Goal: Information Seeking & Learning: Compare options

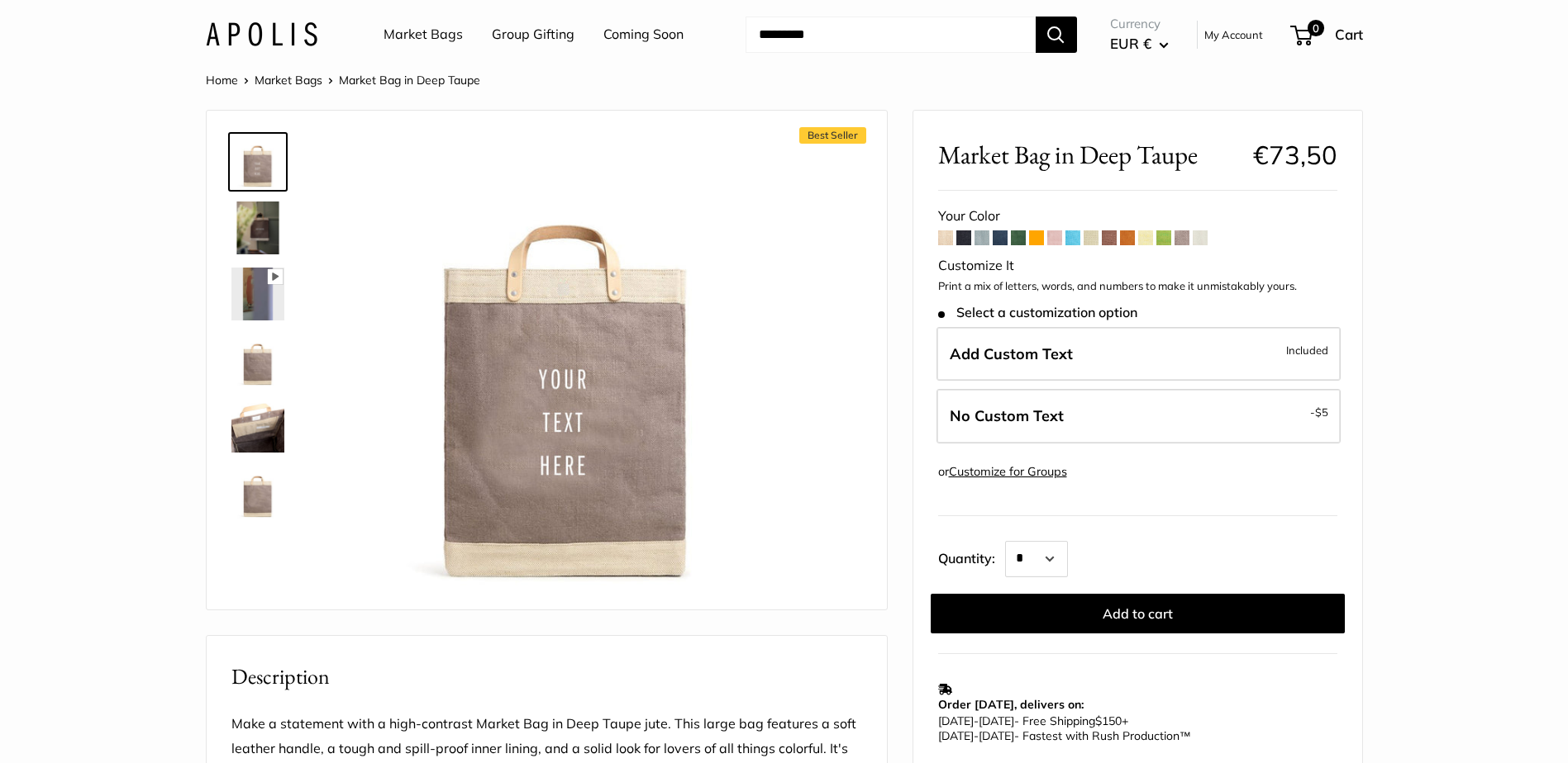
click at [264, 222] on img at bounding box center [258, 228] width 53 height 53
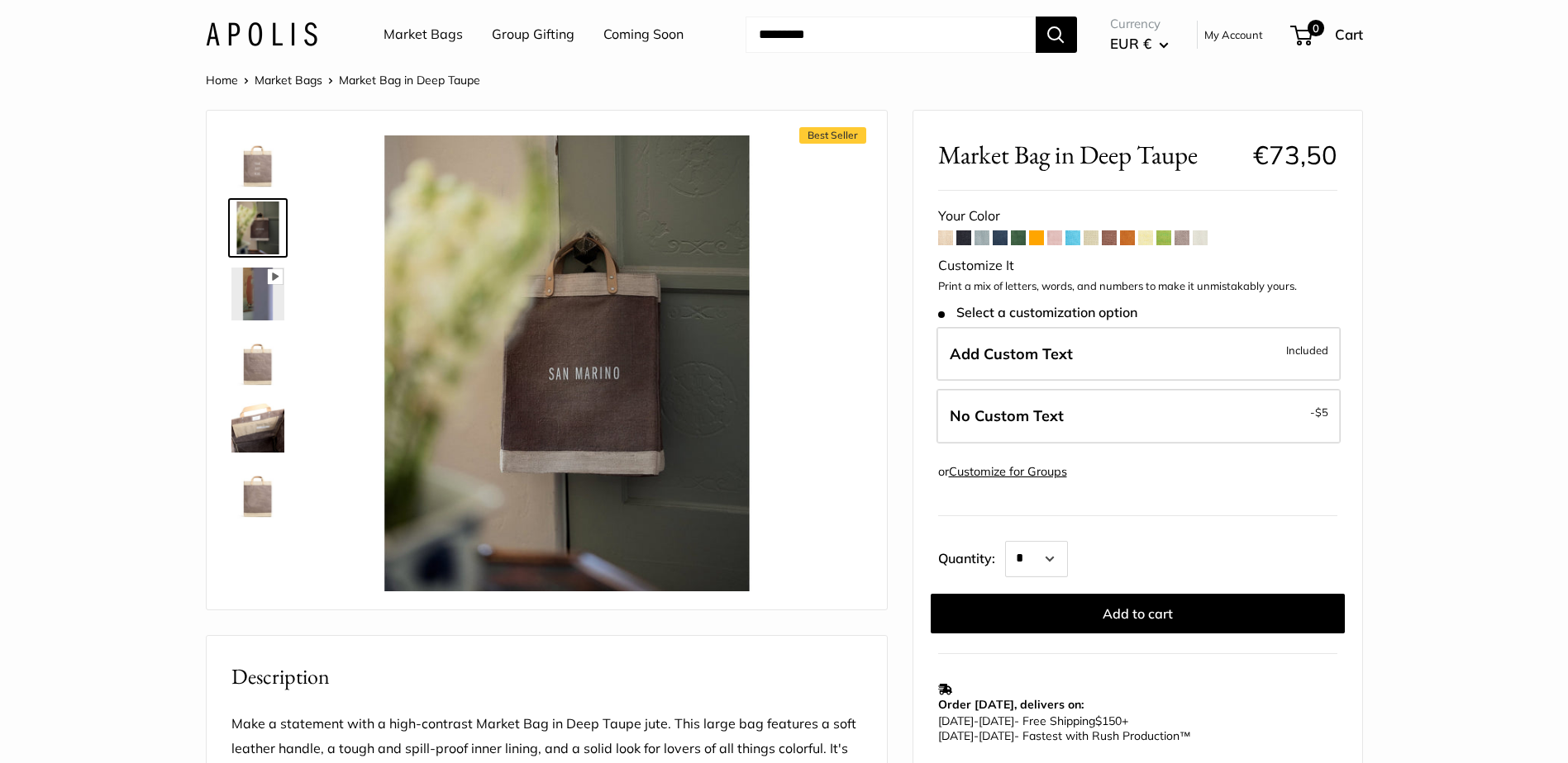
click at [267, 283] on icon at bounding box center [275, 276] width 16 height 16
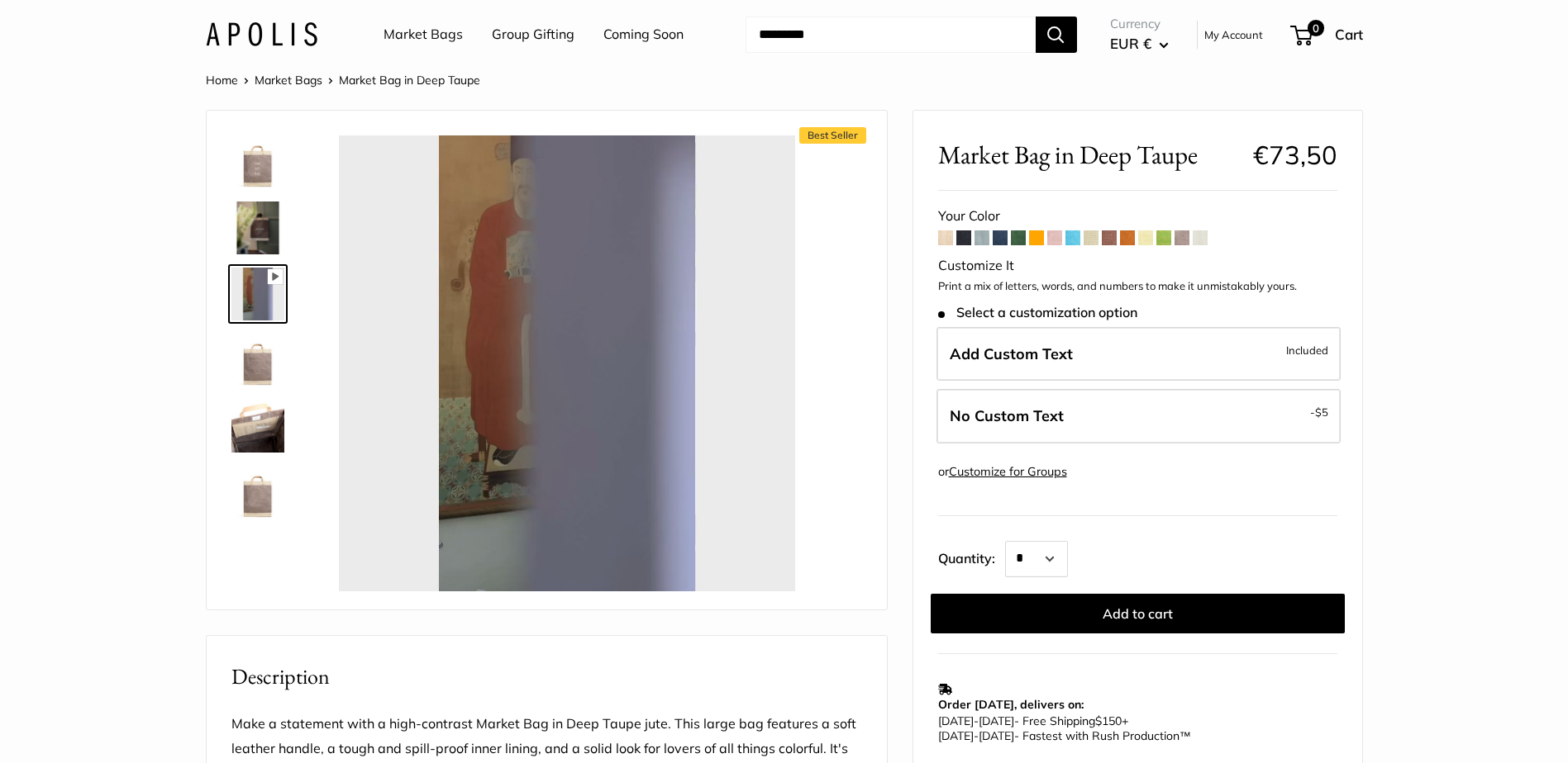
click at [257, 360] on img at bounding box center [258, 360] width 53 height 53
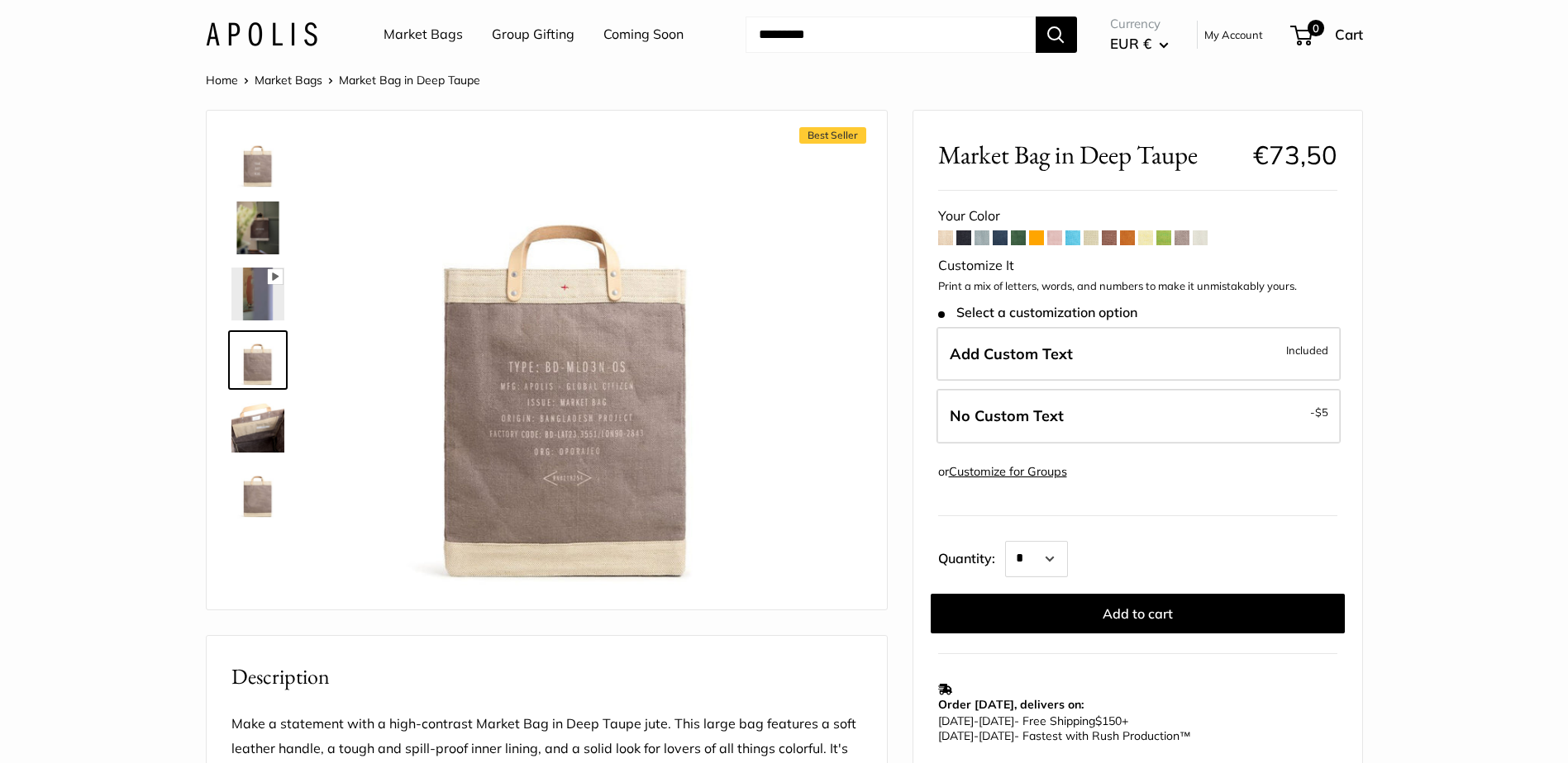
type input "*****"
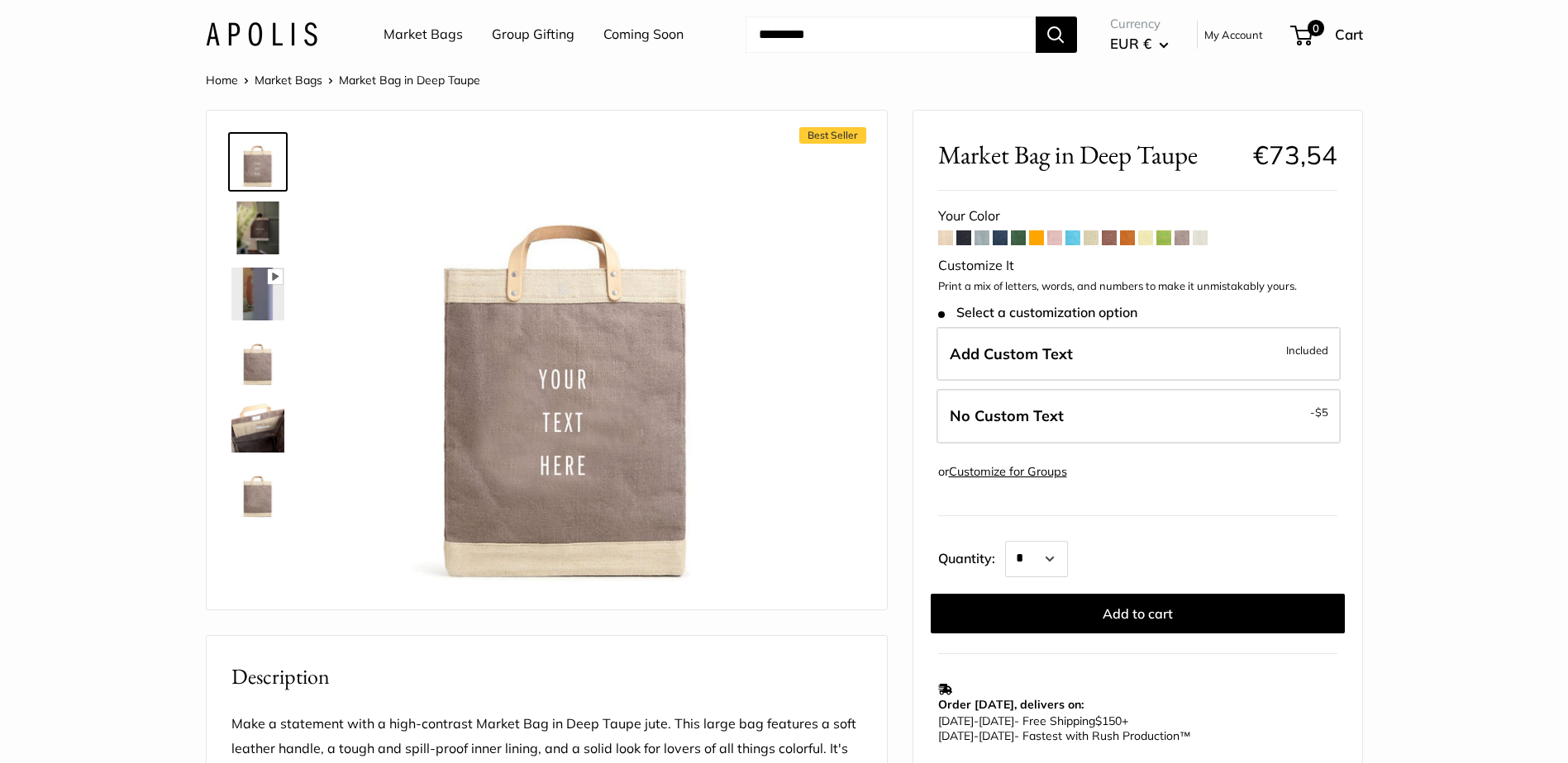
click at [248, 229] on img at bounding box center [258, 228] width 53 height 53
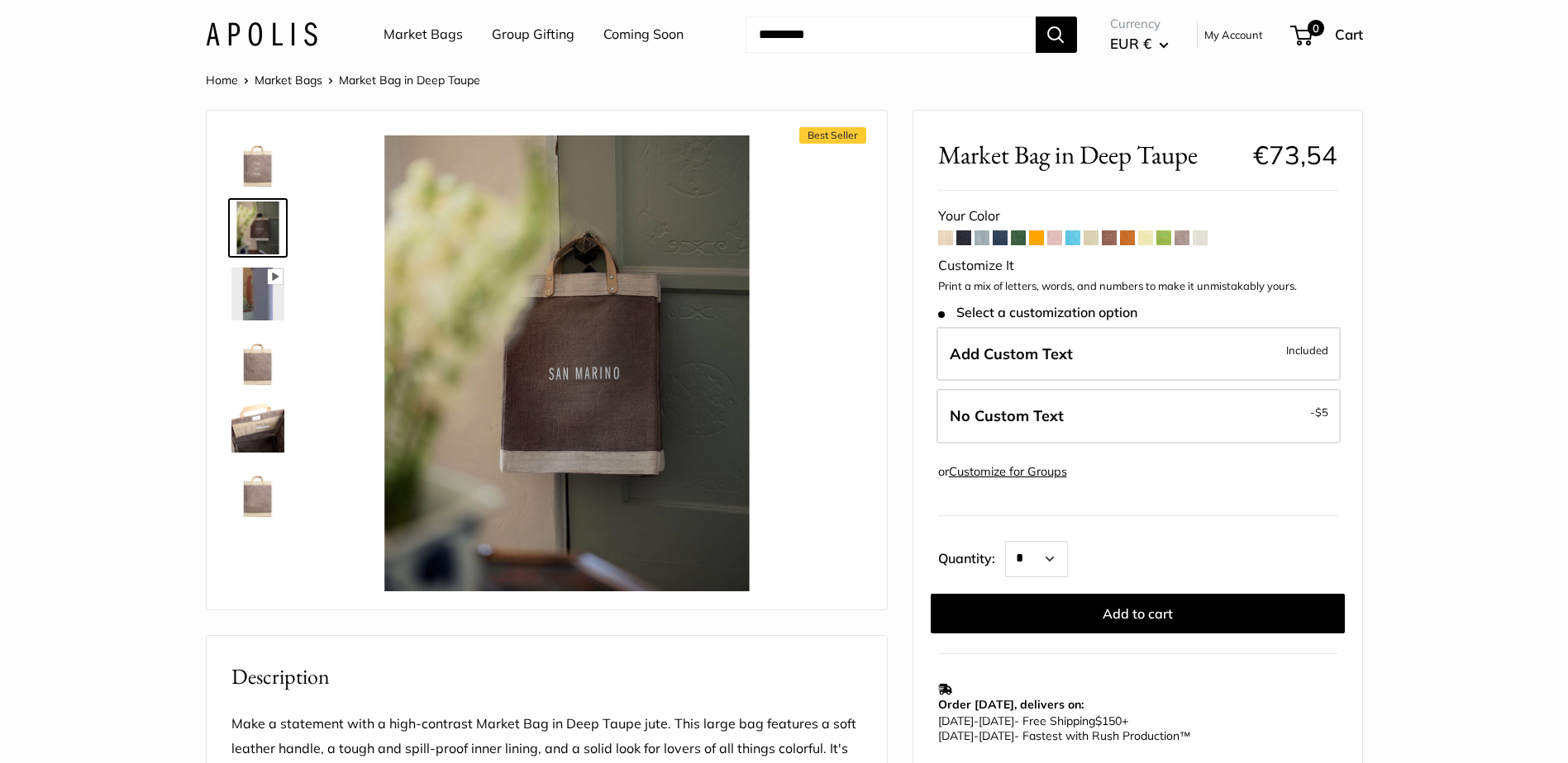
click at [261, 411] on img at bounding box center [258, 426] width 53 height 53
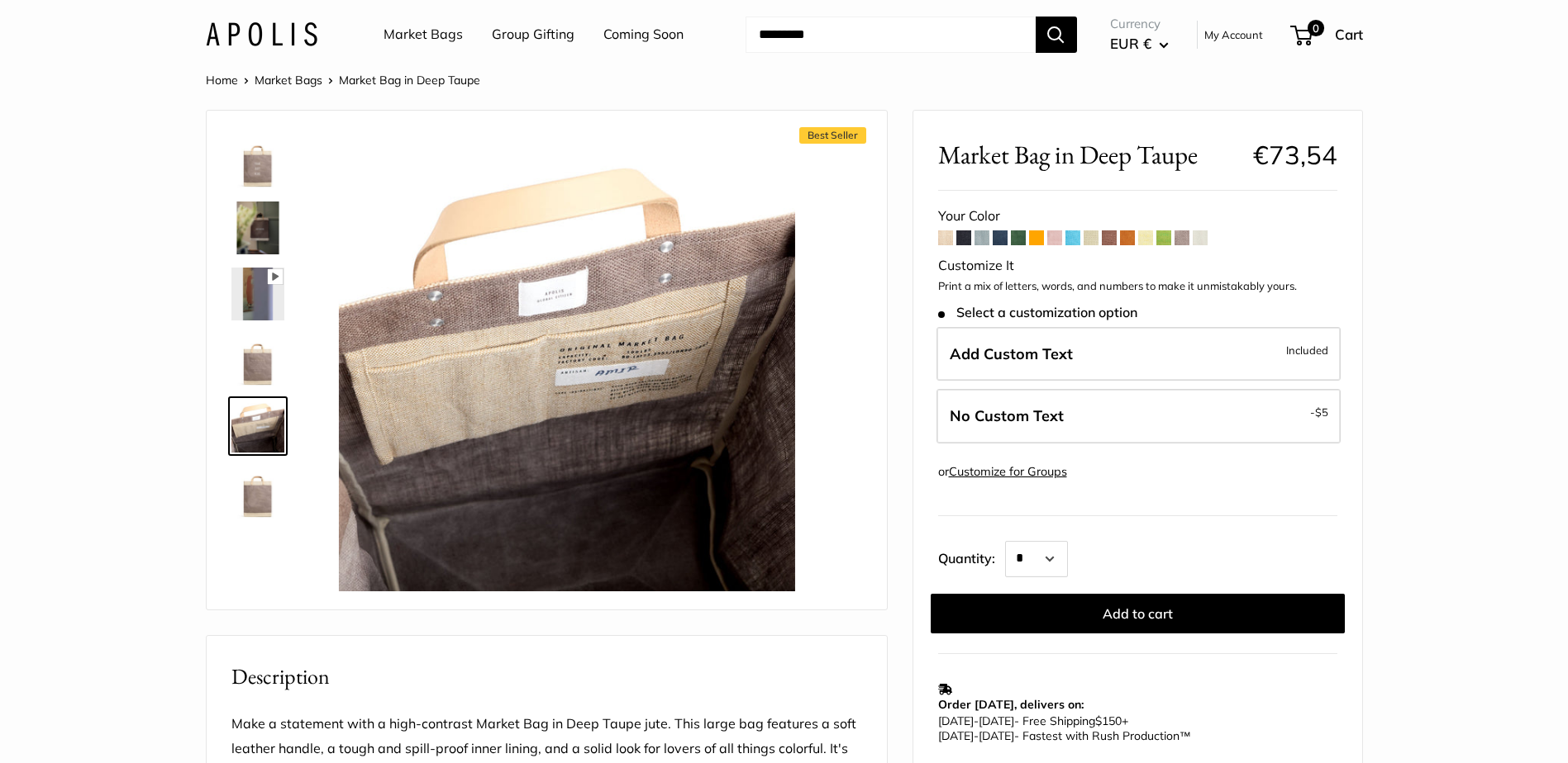
click at [269, 492] on img at bounding box center [258, 492] width 53 height 53
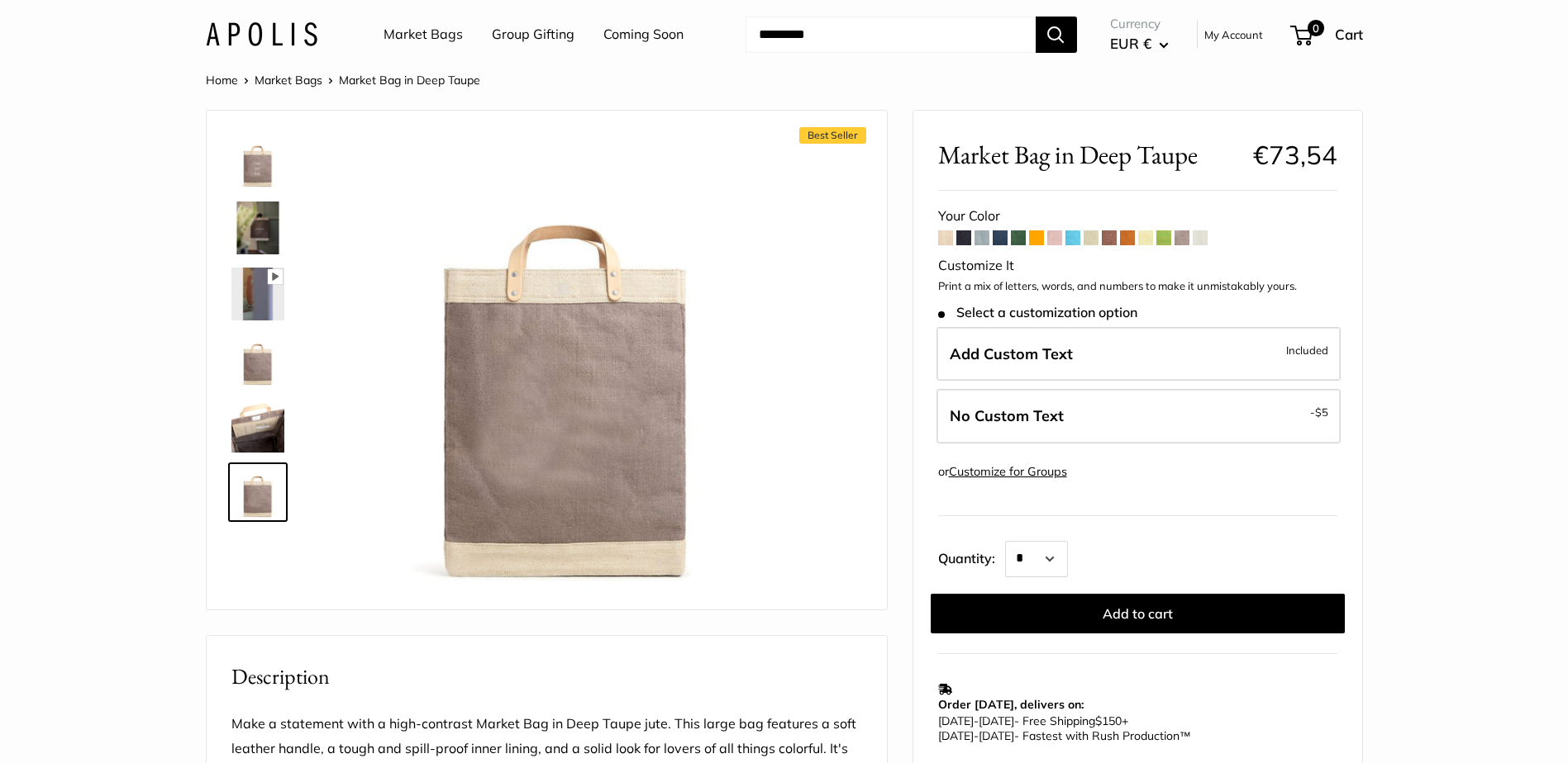
click at [269, 422] on img at bounding box center [258, 426] width 53 height 53
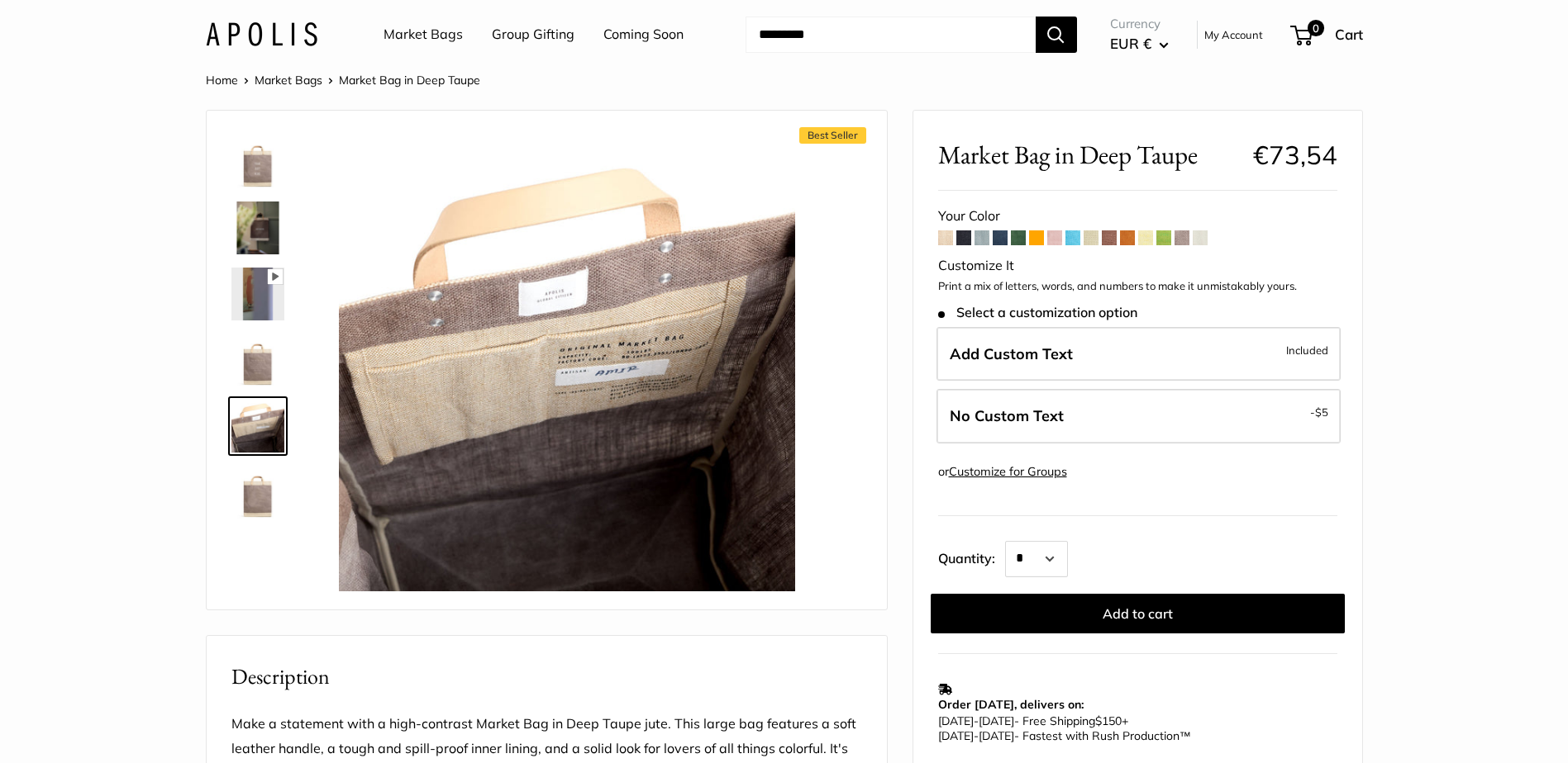
click at [251, 367] on img at bounding box center [258, 360] width 53 height 53
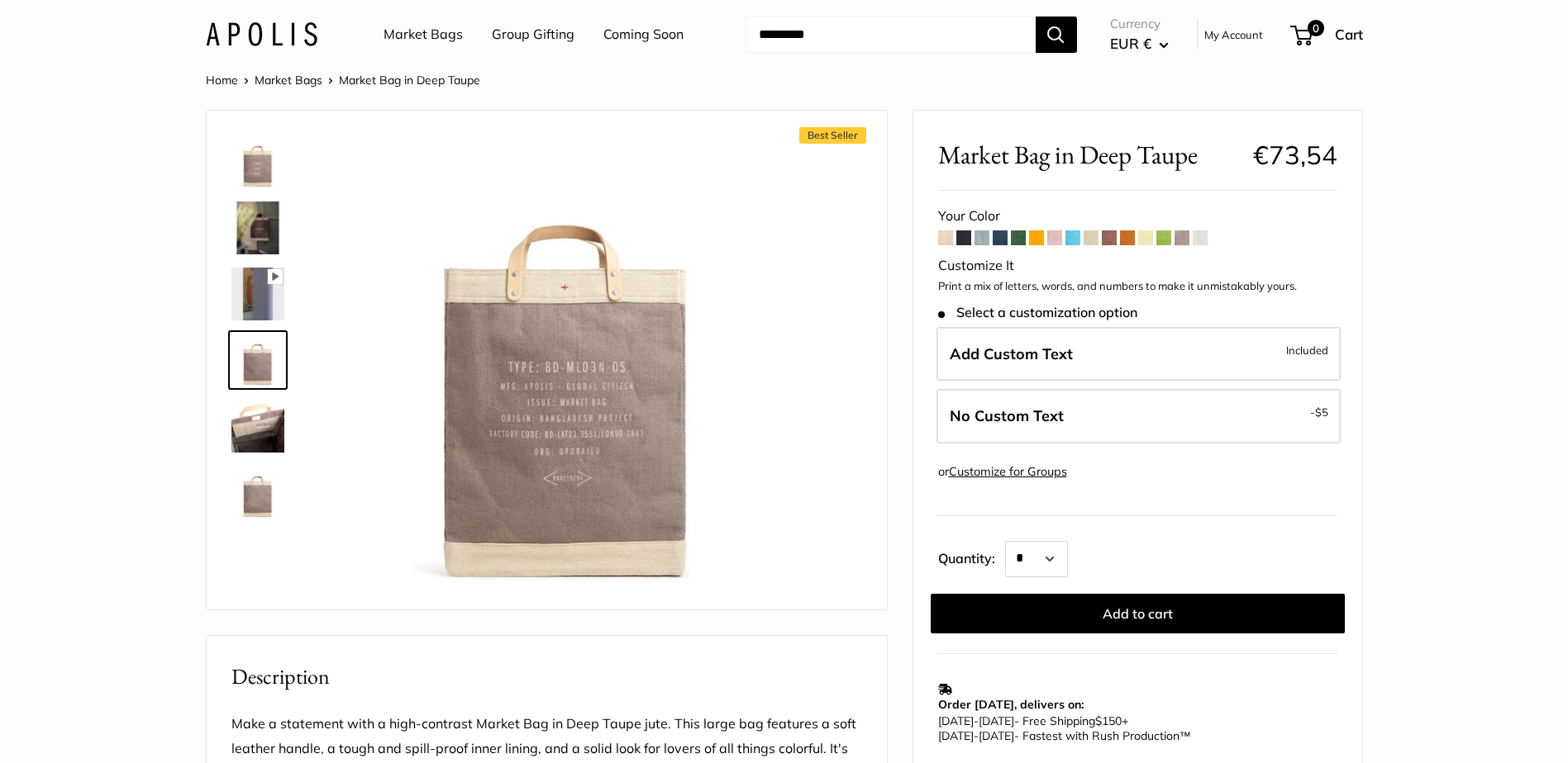
click at [248, 291] on img at bounding box center [258, 294] width 53 height 53
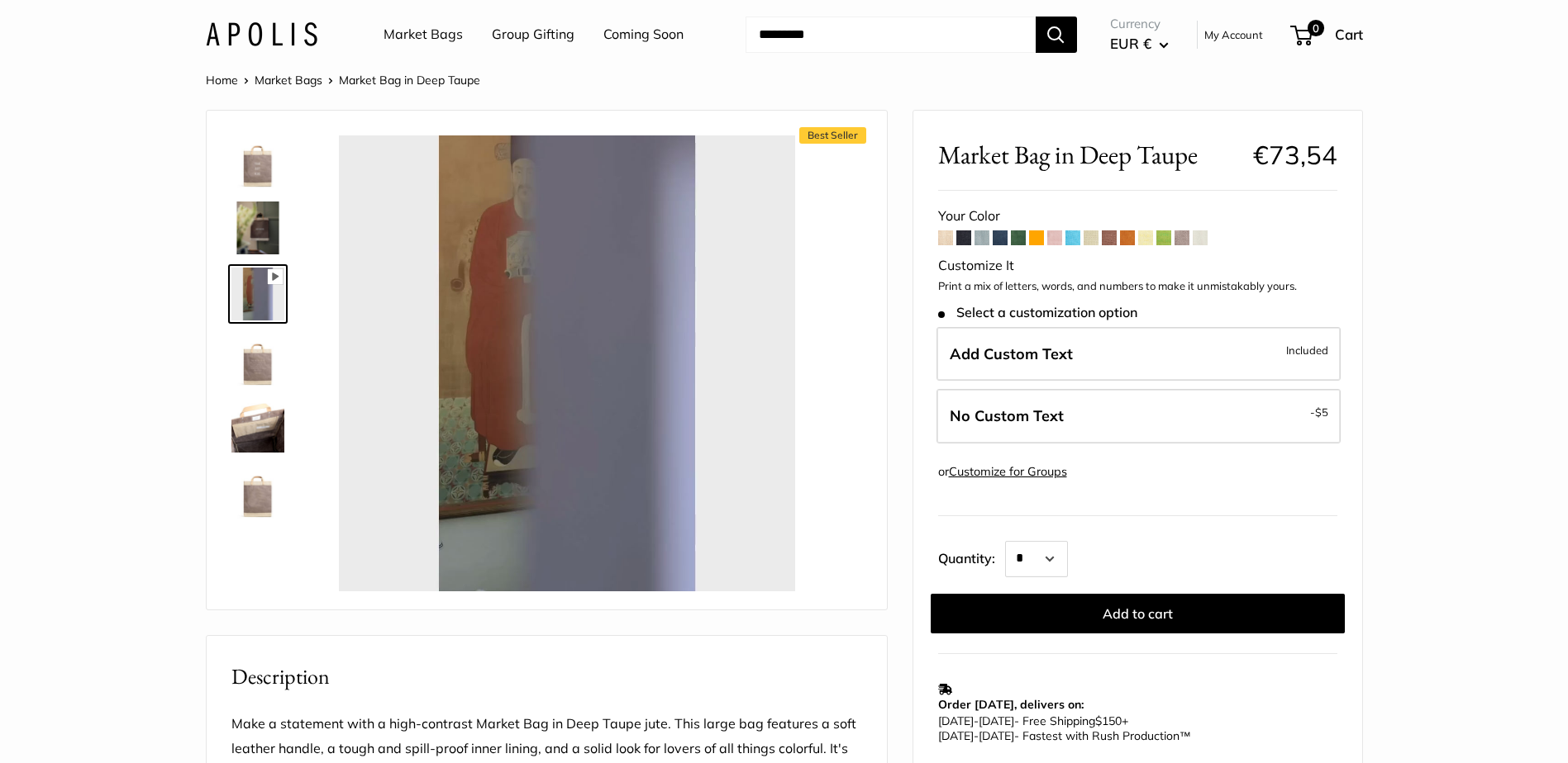
type input "*"
click at [263, 236] on img at bounding box center [258, 228] width 53 height 53
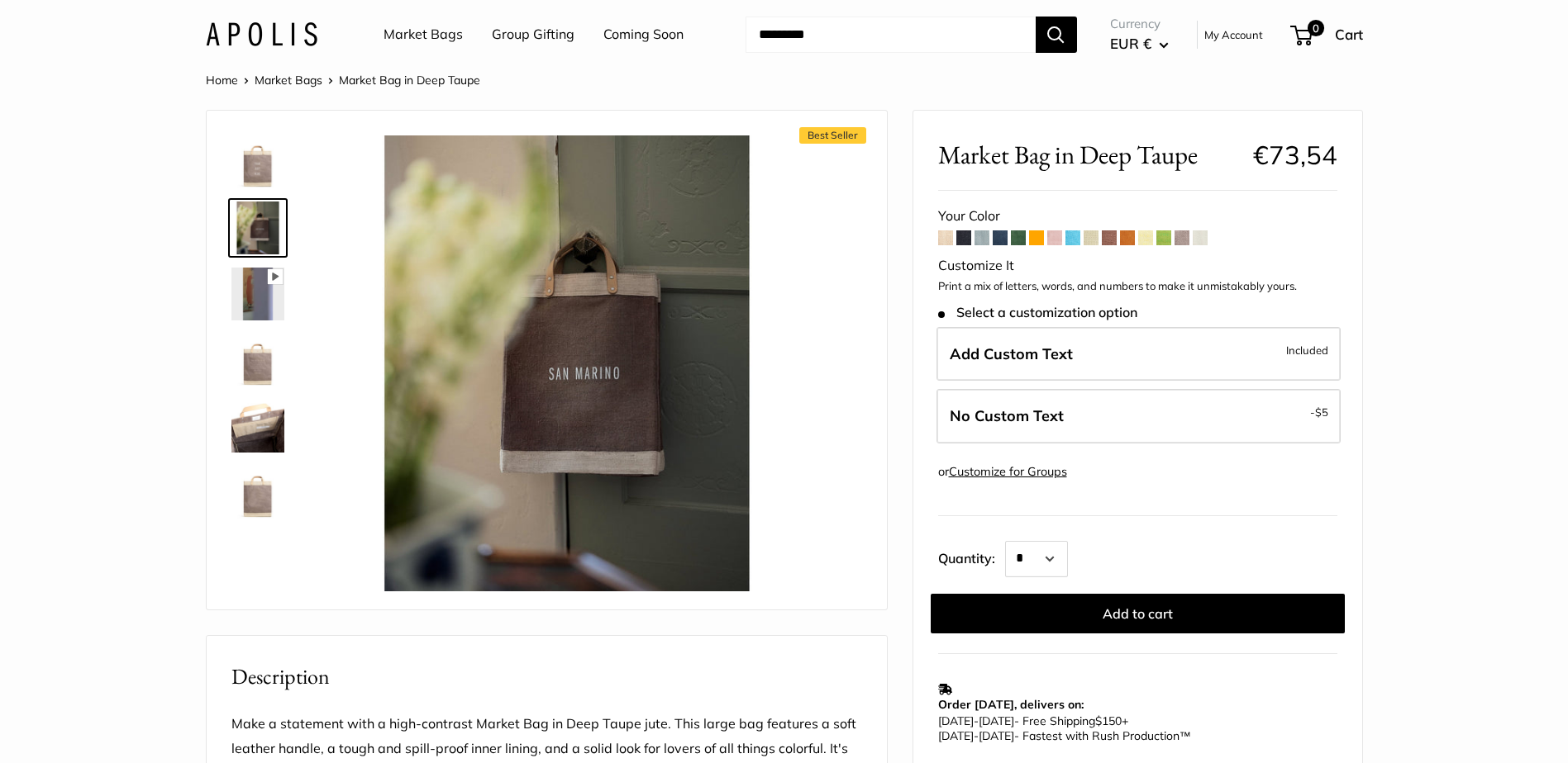
click at [1151, 237] on span at bounding box center [1145, 237] width 15 height 15
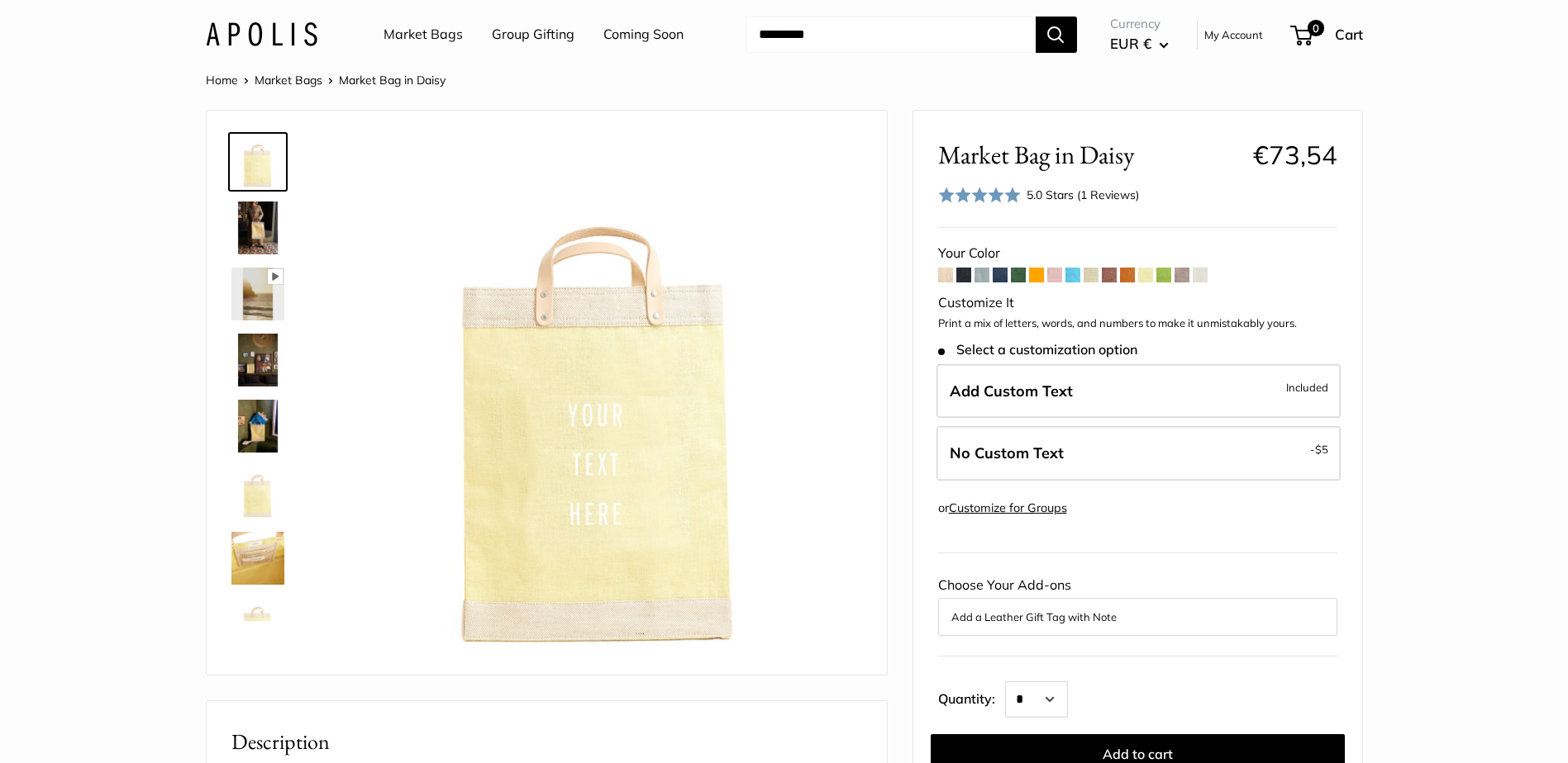
click at [1203, 279] on span at bounding box center [1199, 275] width 15 height 15
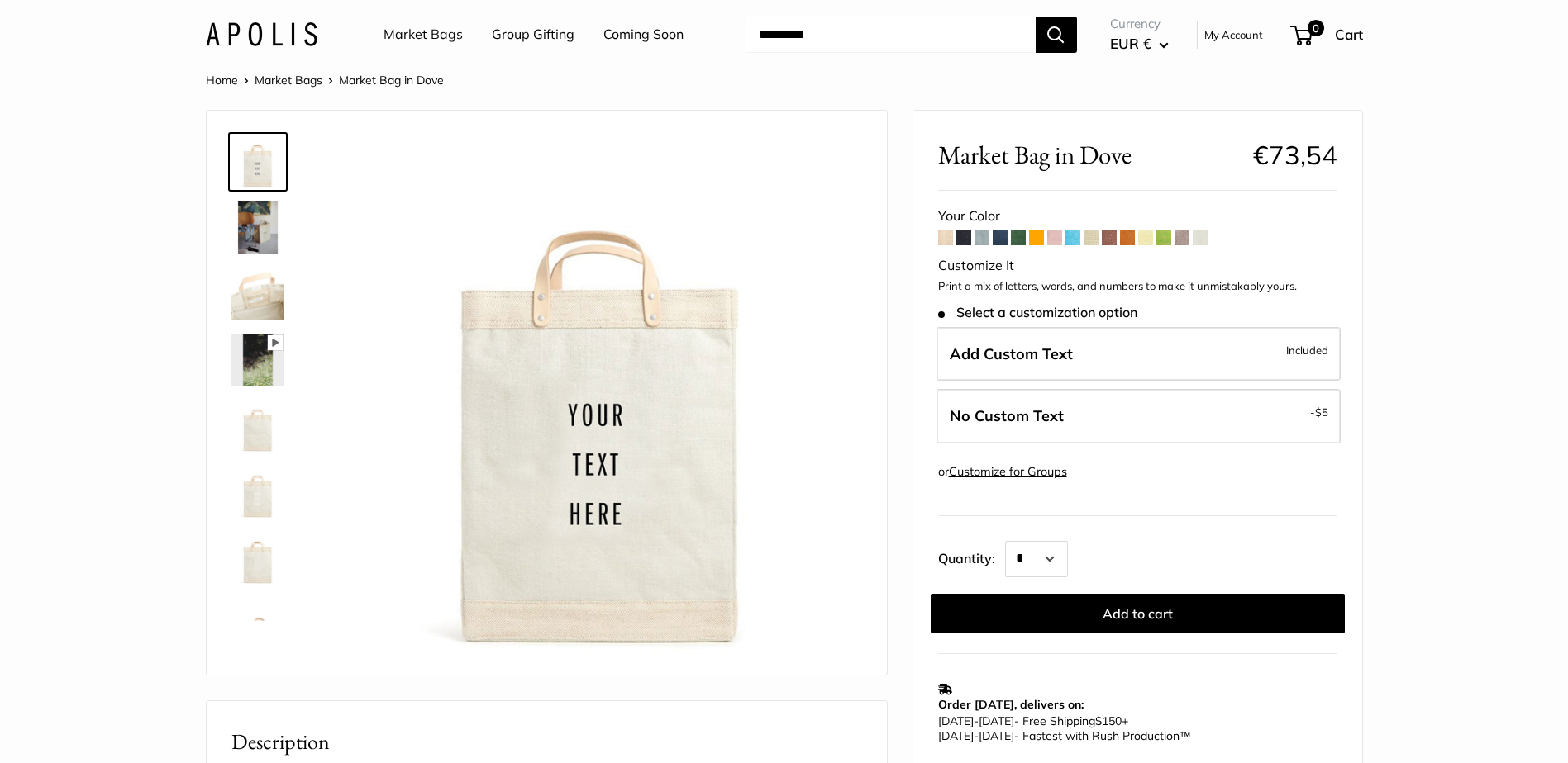
click at [960, 238] on span at bounding box center [963, 237] width 15 height 15
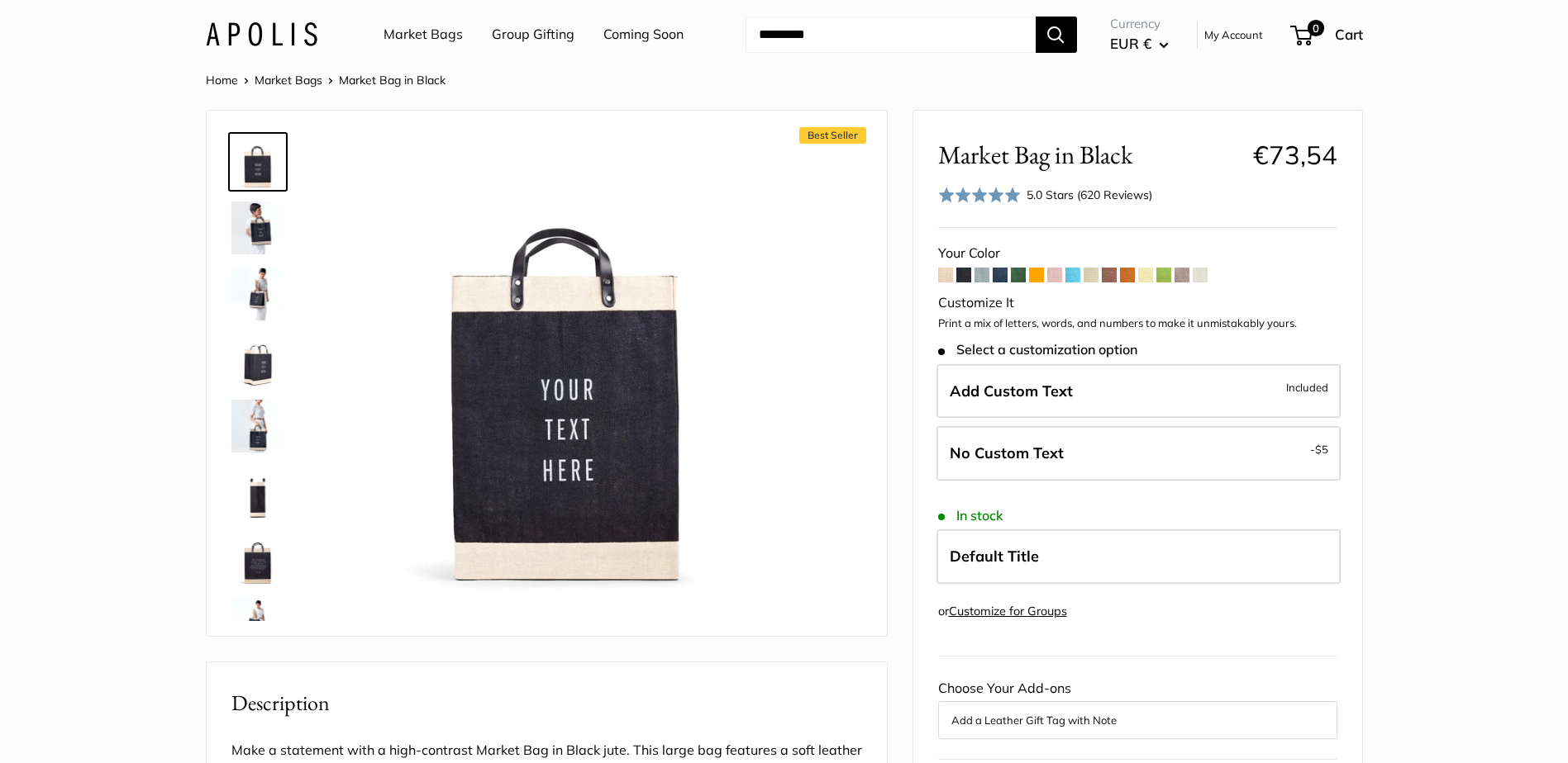
click at [982, 272] on span at bounding box center [981, 275] width 15 height 15
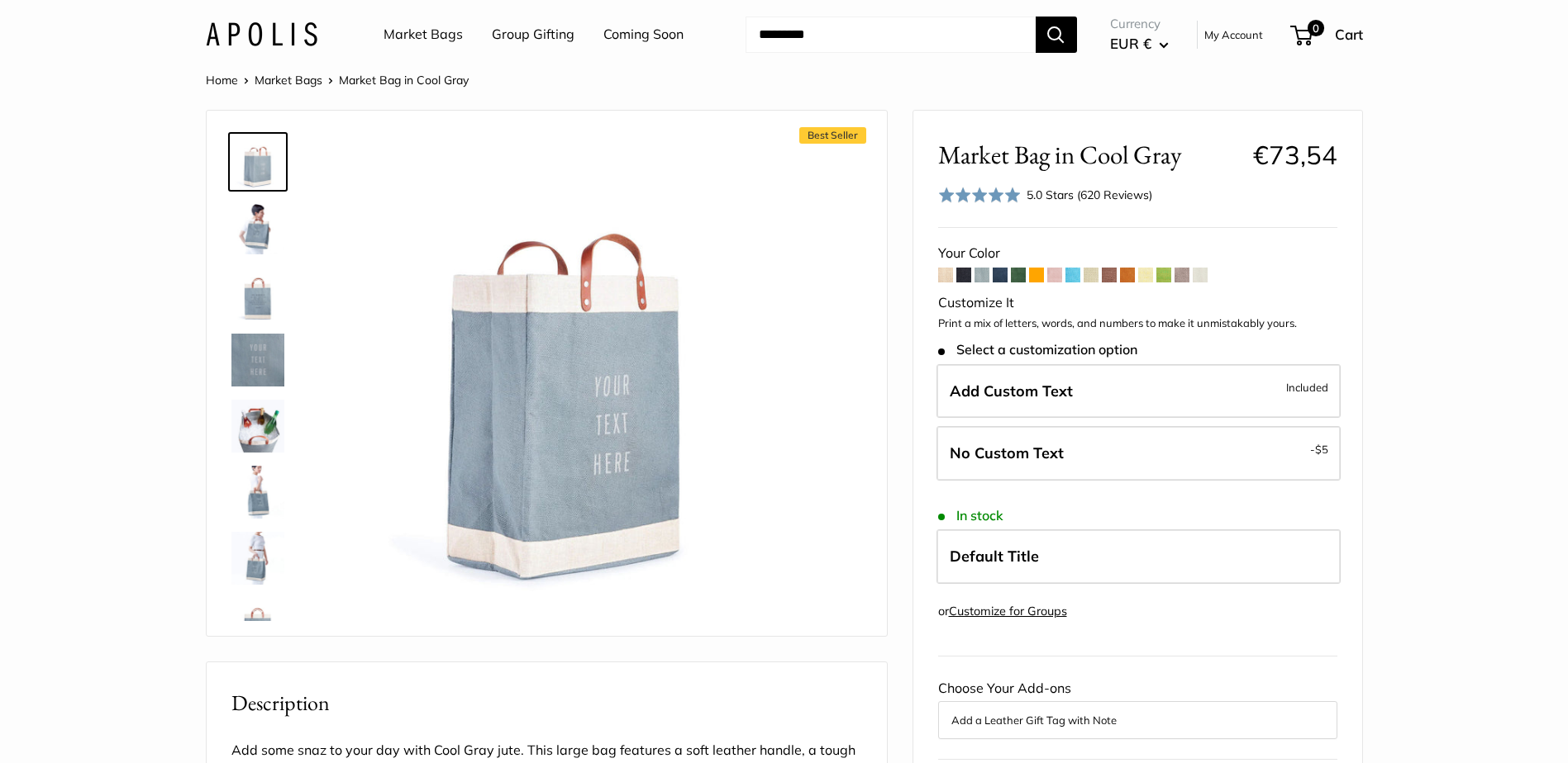
click at [1002, 276] on span at bounding box center [999, 275] width 15 height 15
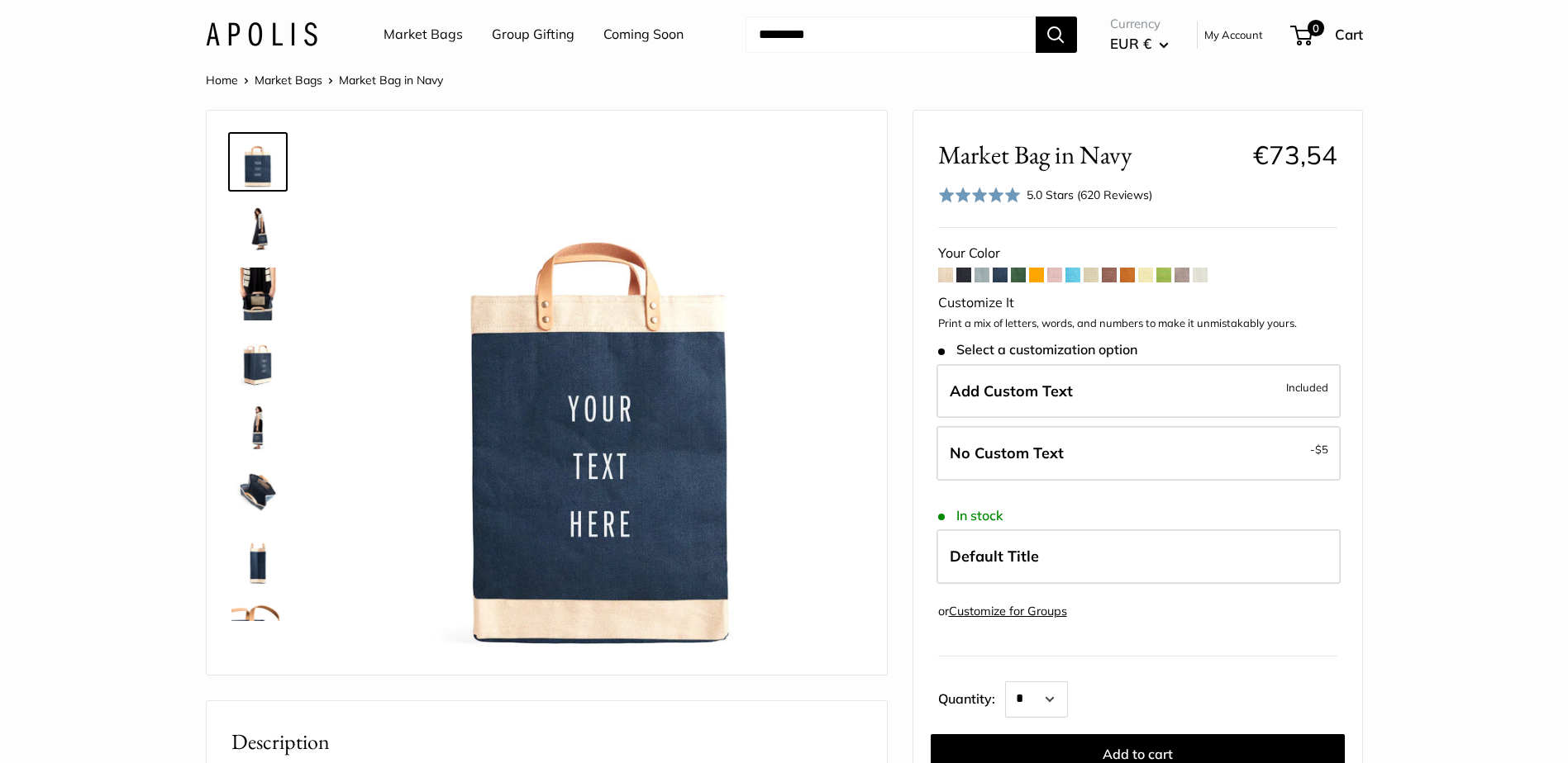
click at [1021, 276] on span at bounding box center [1018, 275] width 15 height 15
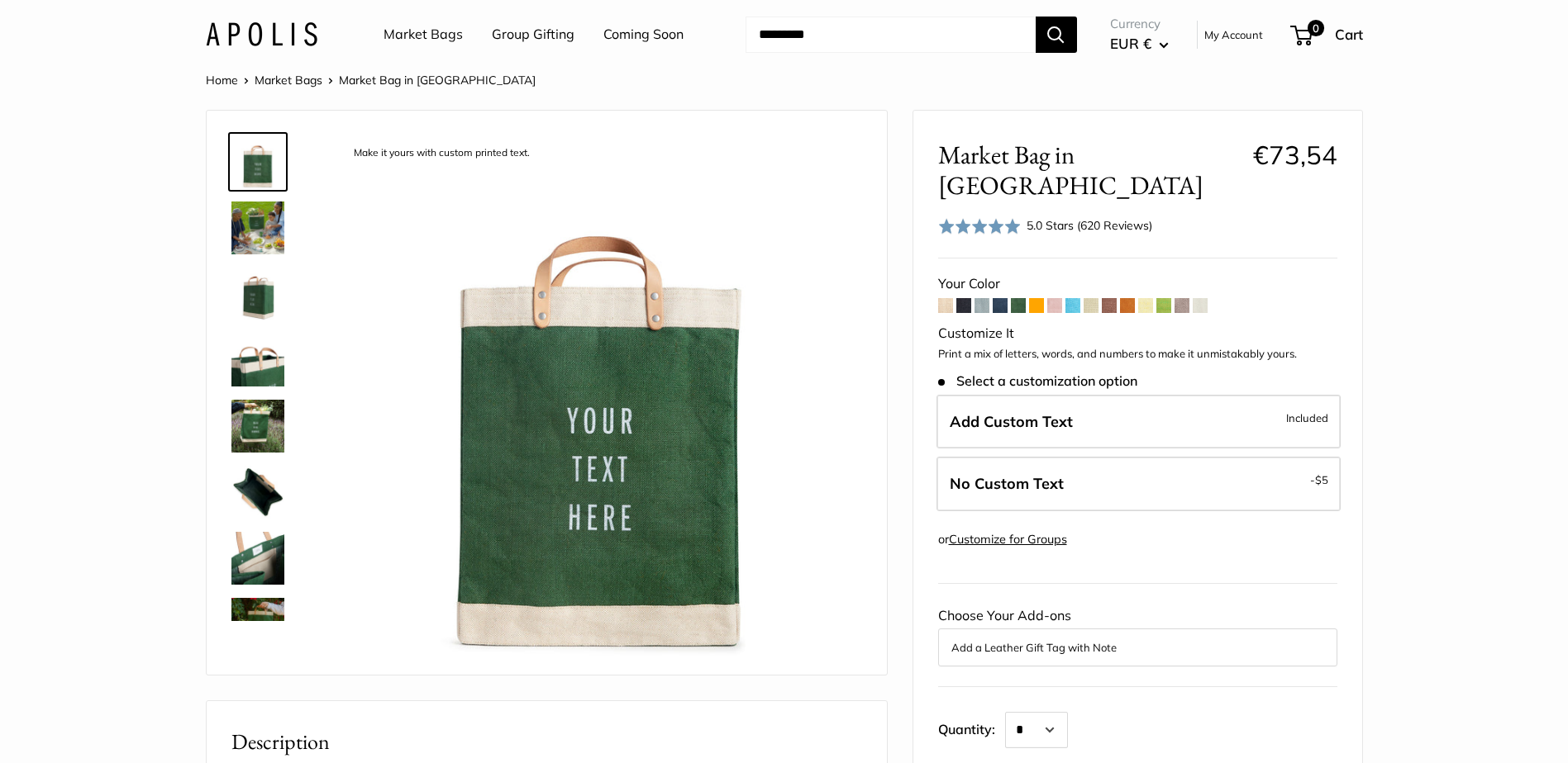
click at [1035, 298] on span at bounding box center [1036, 305] width 15 height 15
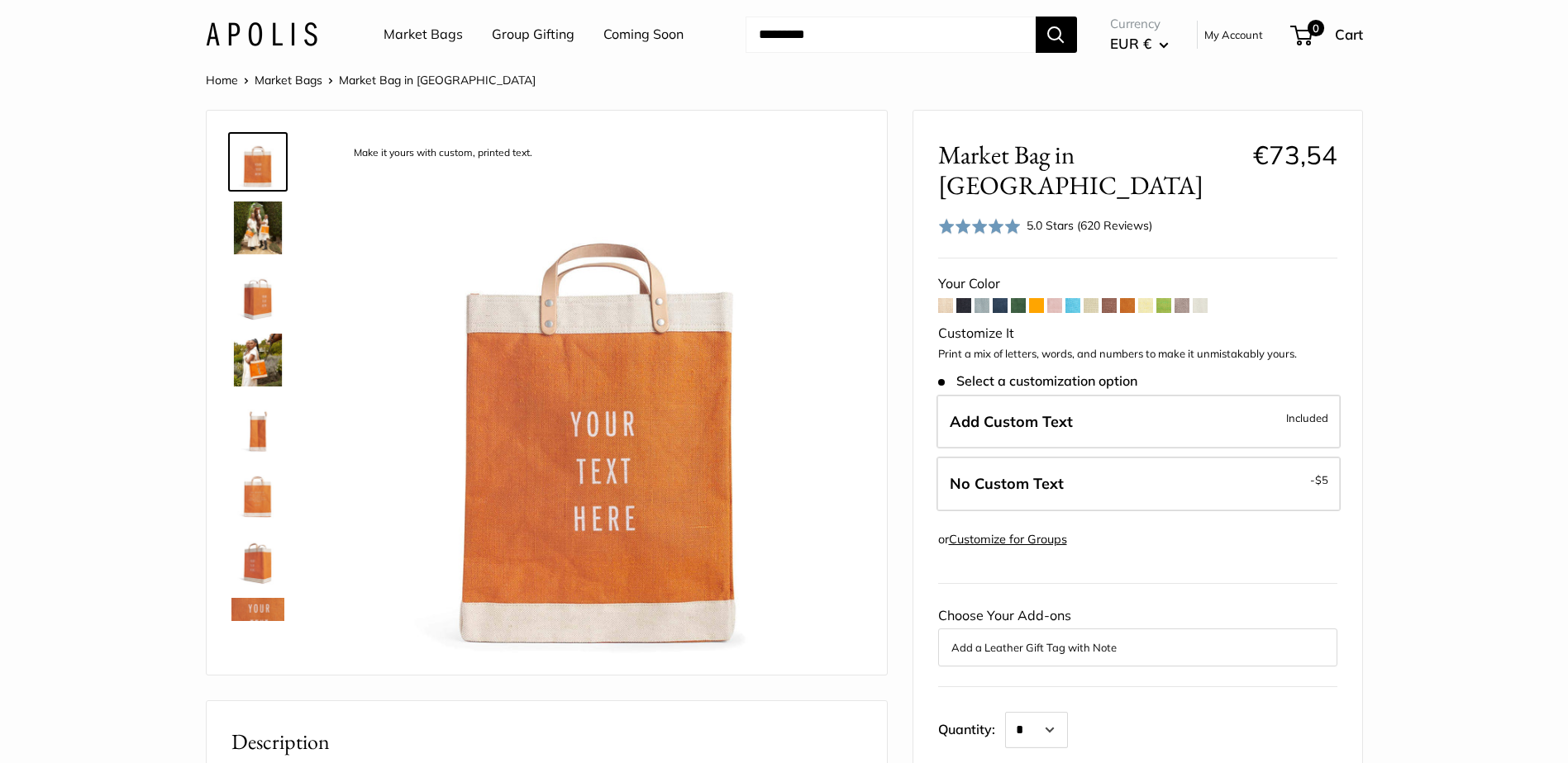
click at [1055, 298] on span at bounding box center [1054, 305] width 15 height 15
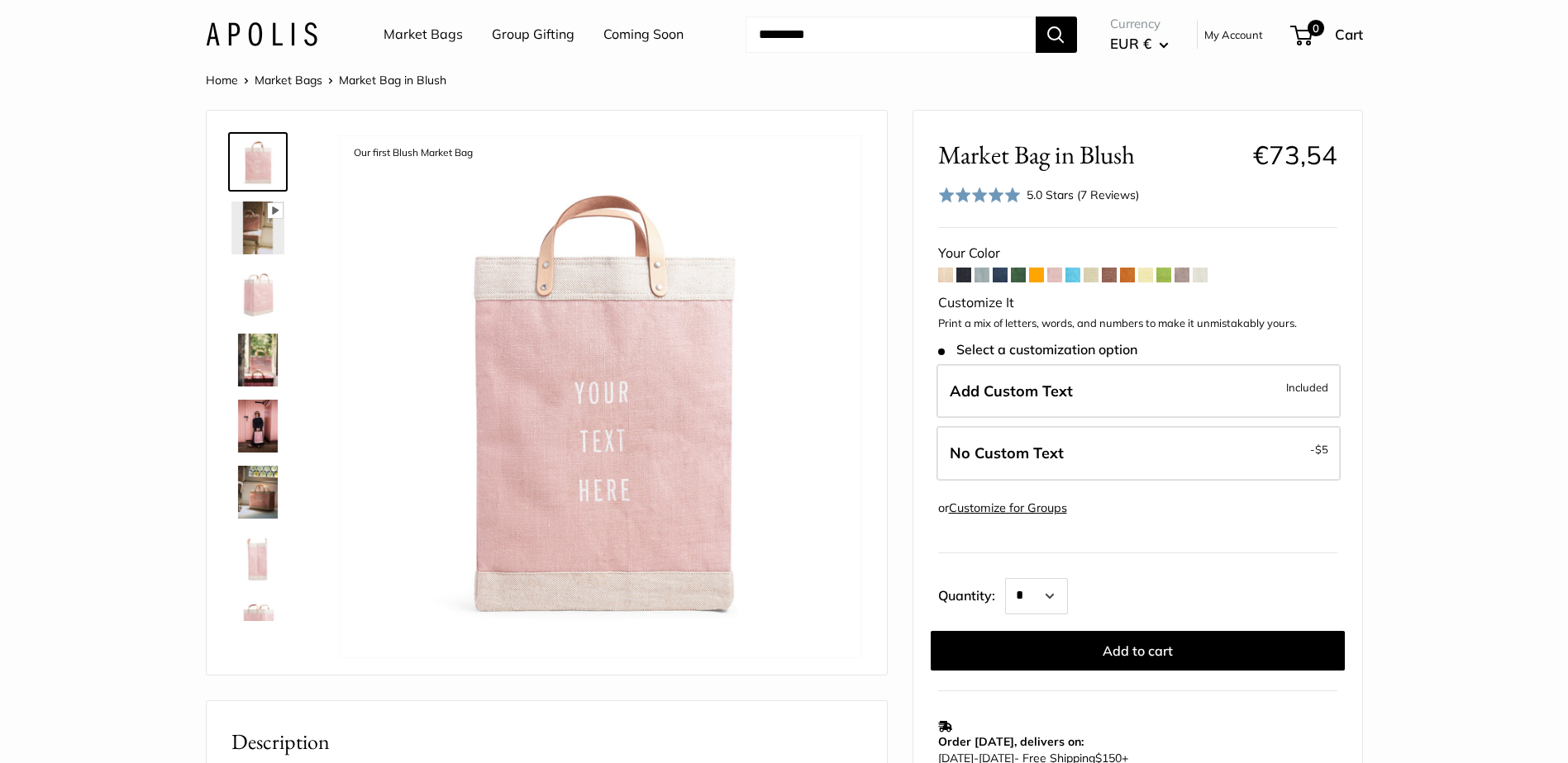
click at [1073, 274] on span at bounding box center [1072, 275] width 15 height 15
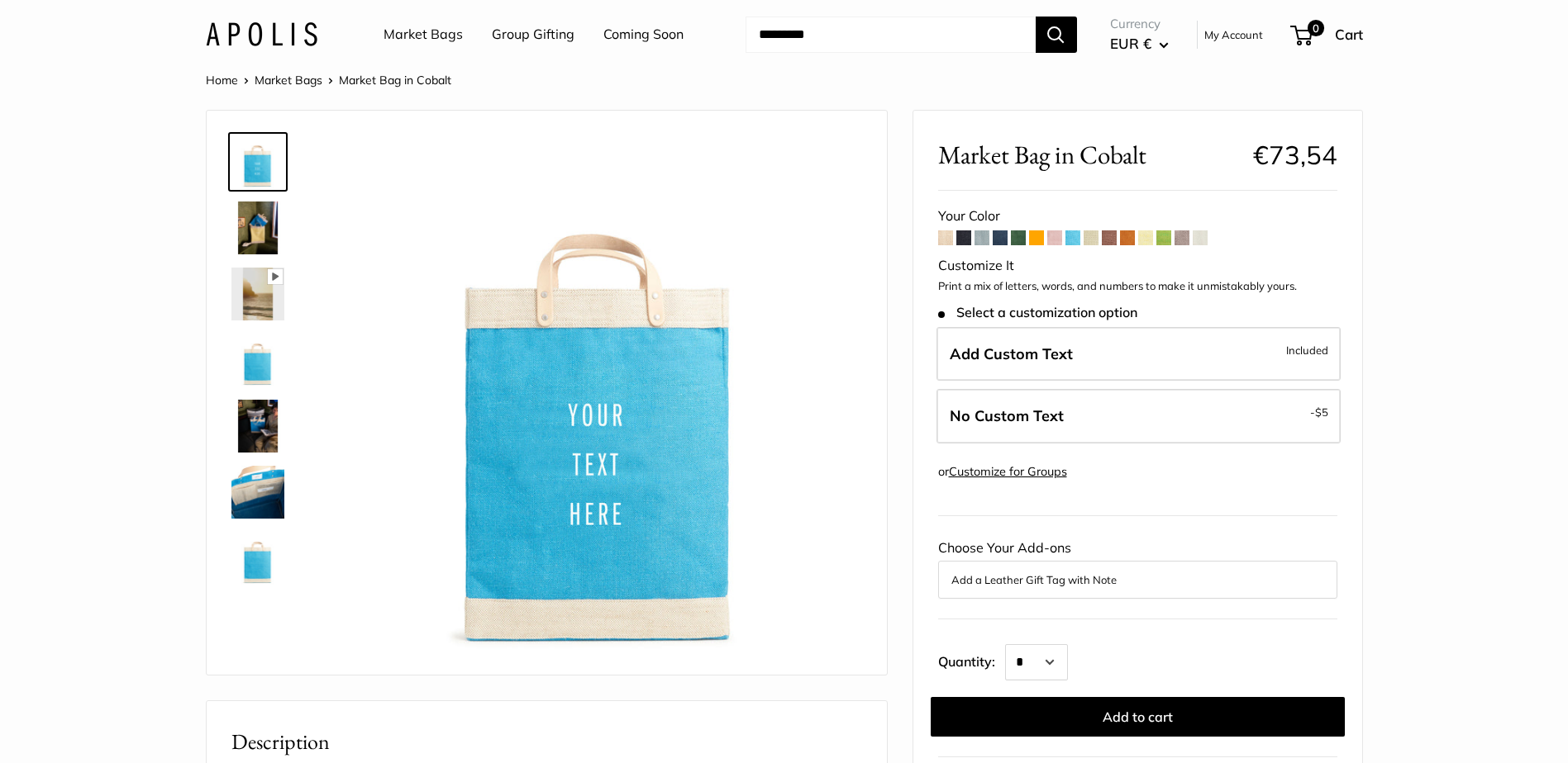
click at [1090, 237] on span at bounding box center [1090, 237] width 15 height 15
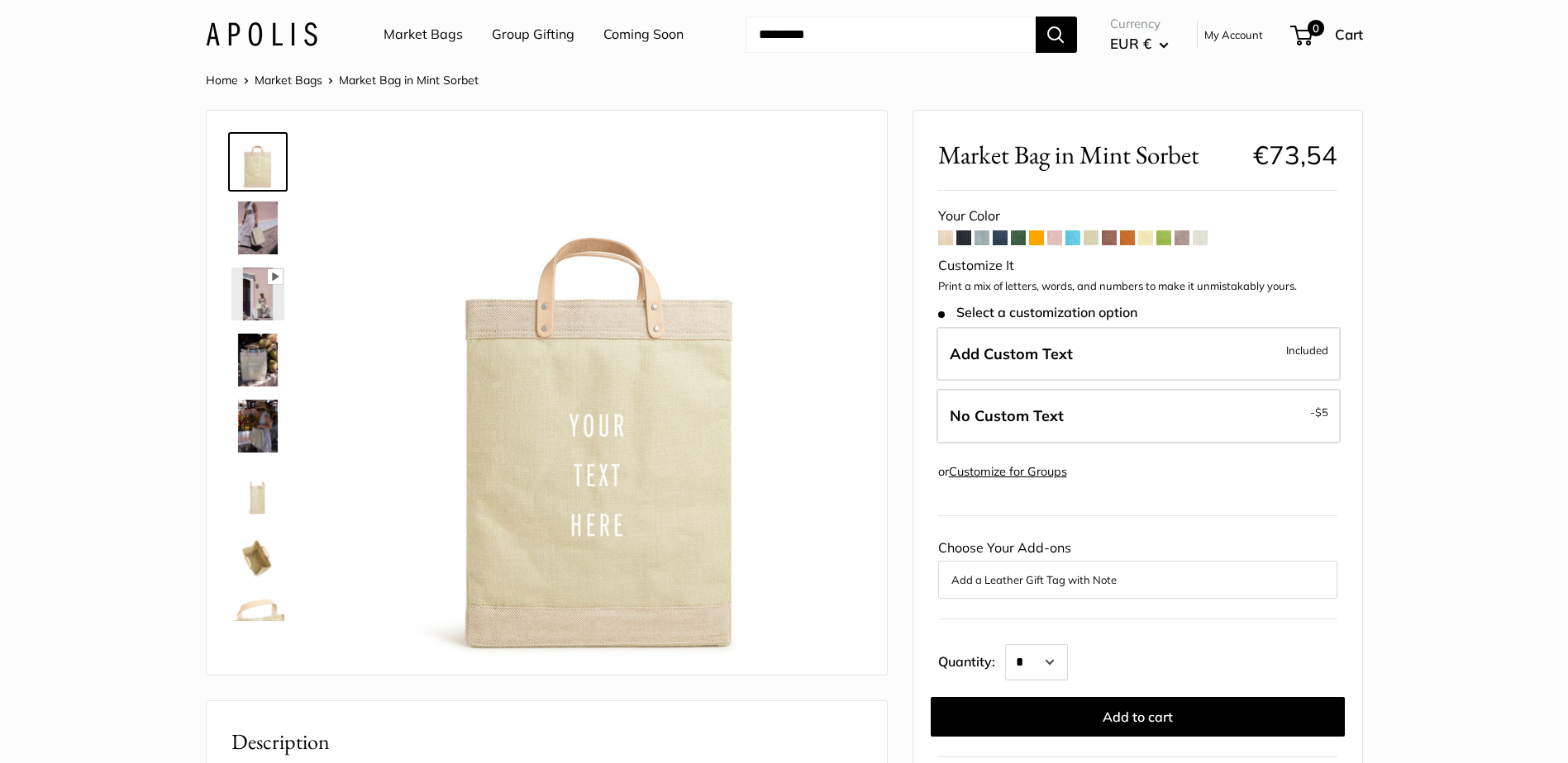
click at [1106, 235] on span at bounding box center [1109, 237] width 15 height 15
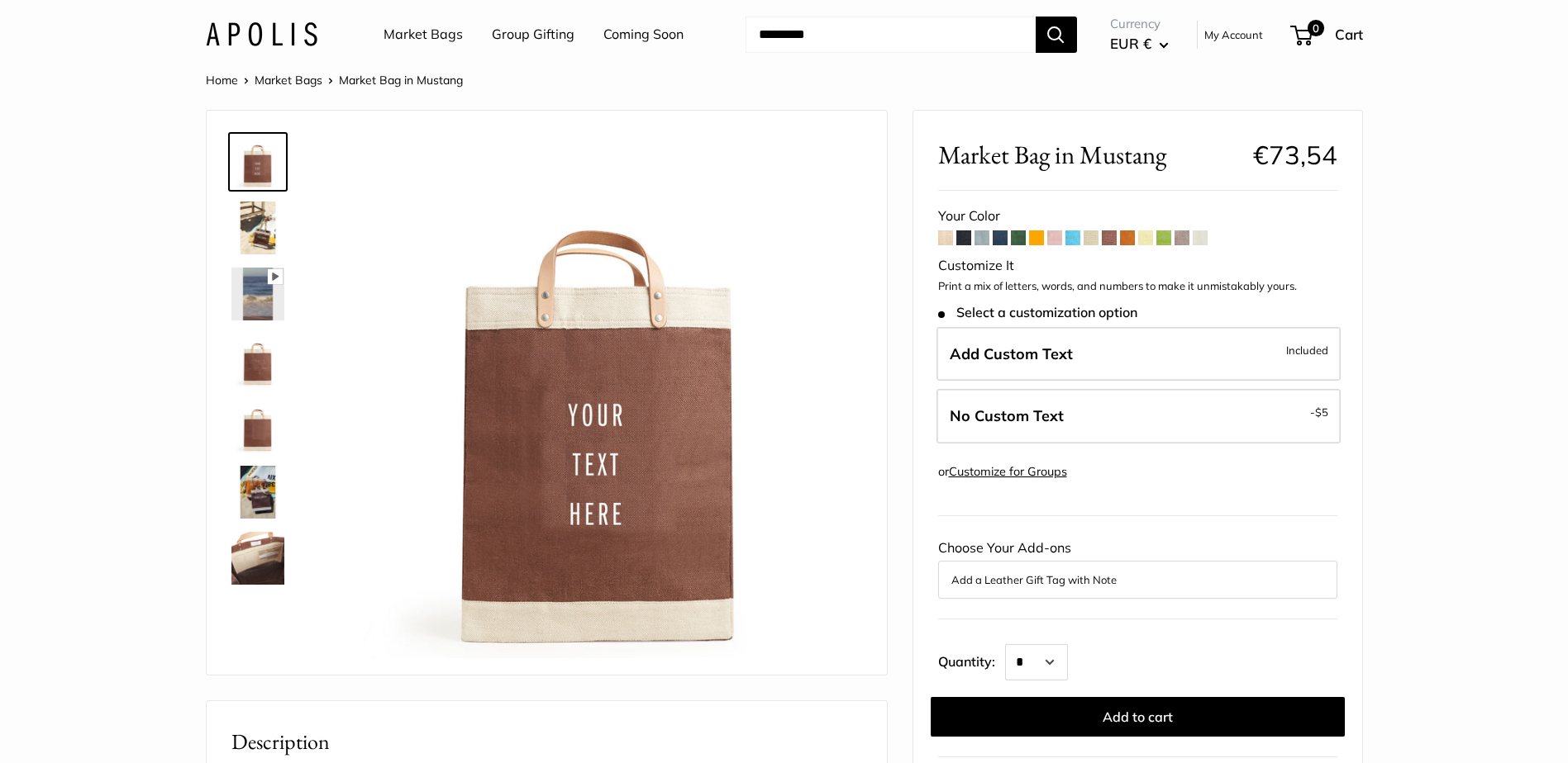
click at [1131, 238] on span at bounding box center [1127, 237] width 15 height 15
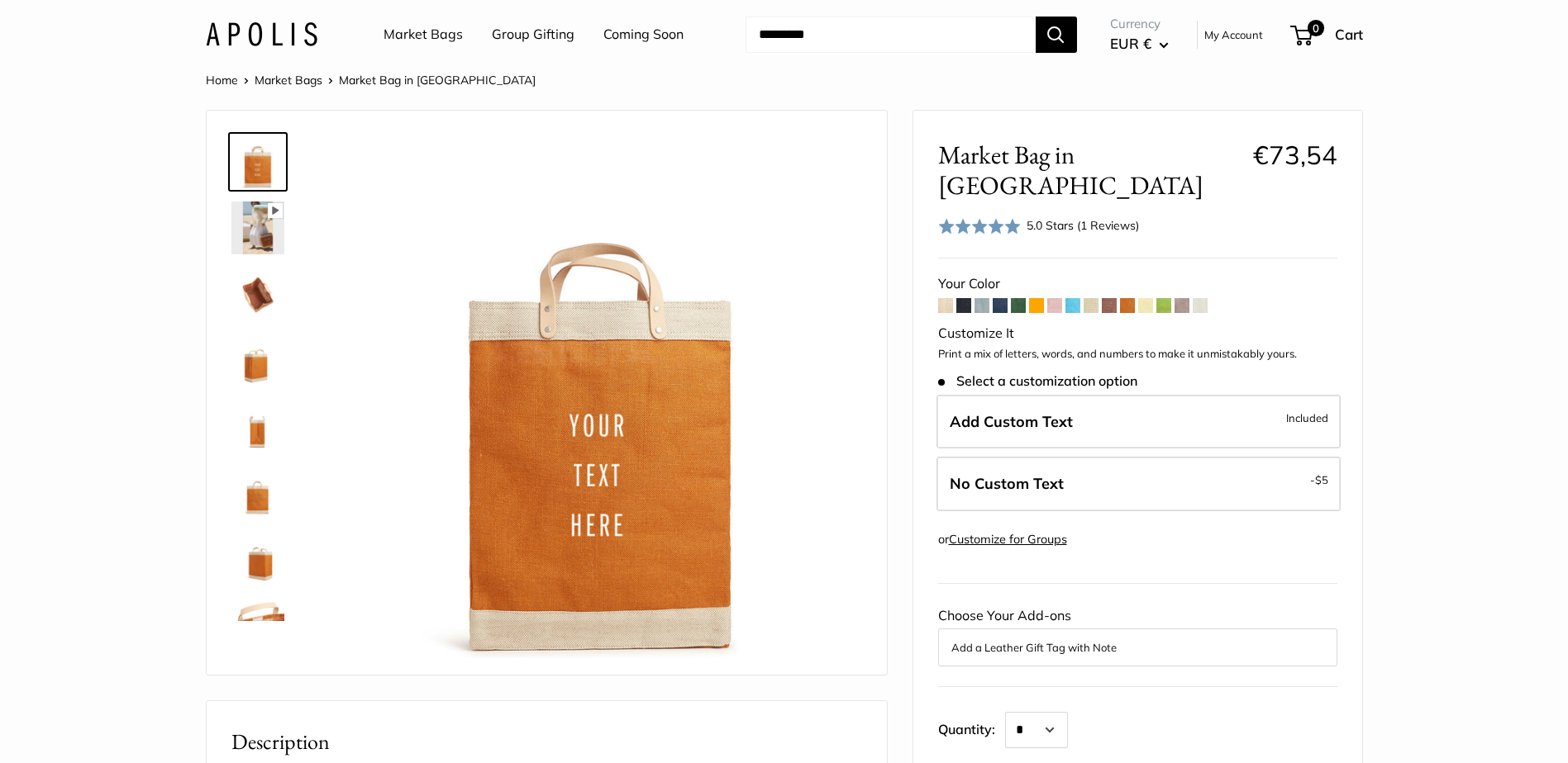
click at [1198, 298] on span at bounding box center [1199, 305] width 15 height 15
